Goal: Find contact information: Find contact information

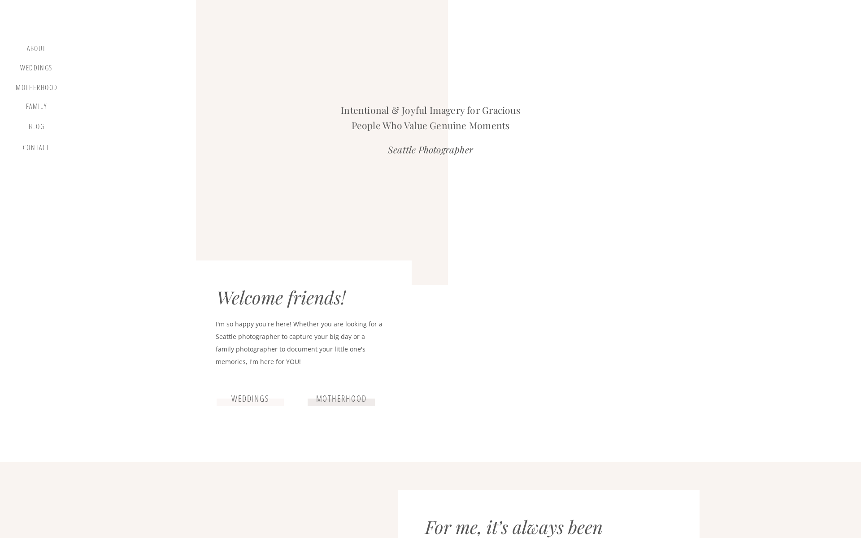
scroll to position [1622, 0]
